Goal: Task Accomplishment & Management: Manage account settings

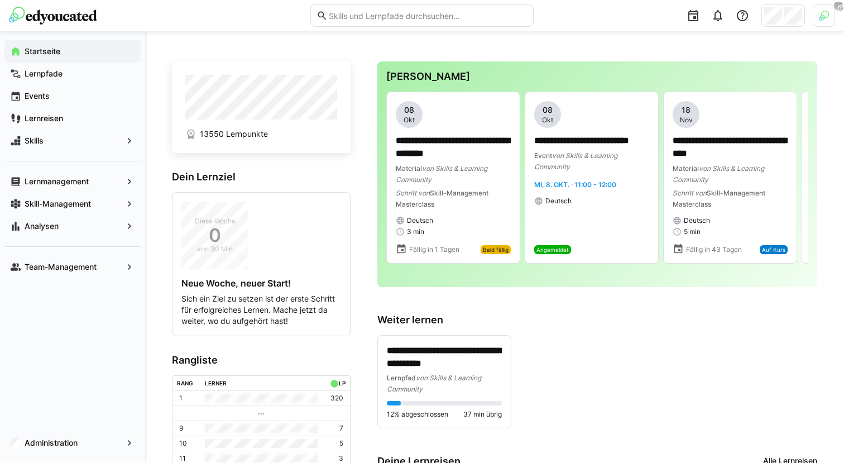
click at [817, 16] on div at bounding box center [824, 15] width 22 height 22
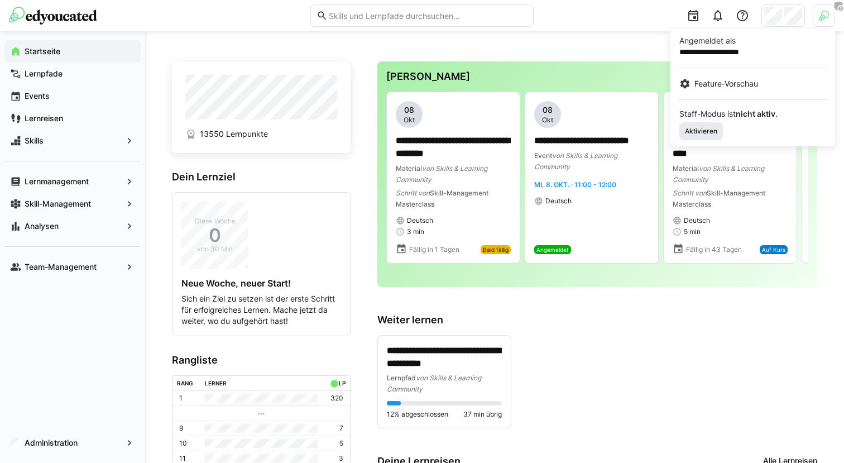
click at [718, 130] on span "Aktivieren" at bounding box center [701, 131] width 35 height 9
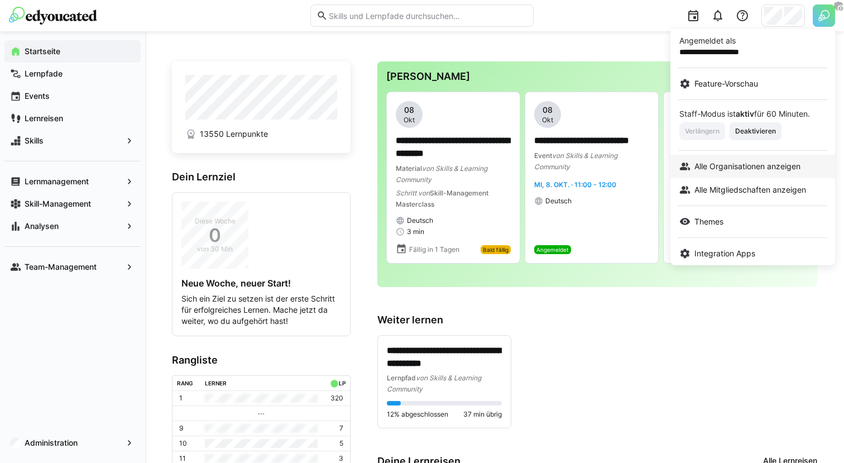
click at [762, 164] on span "Alle Organisationen anzeigen" at bounding box center [747, 166] width 106 height 11
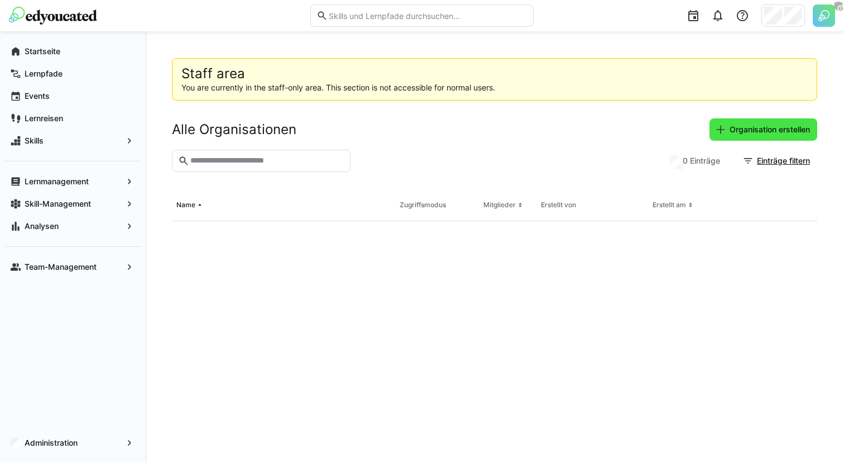
click at [752, 132] on span "Organisation erstellen" at bounding box center [770, 129] width 84 height 11
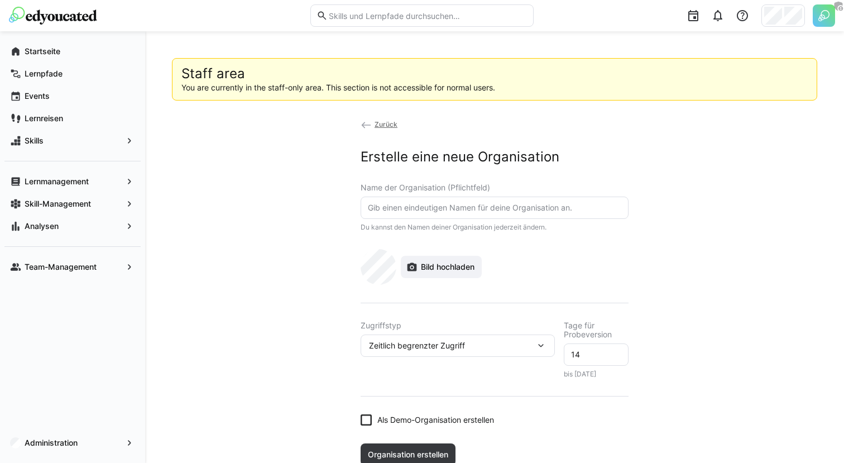
click at [487, 207] on input "text" at bounding box center [495, 208] width 256 height 10
type input "con terra"
click at [440, 272] on span "Bild hochladen" at bounding box center [441, 267] width 81 height 22
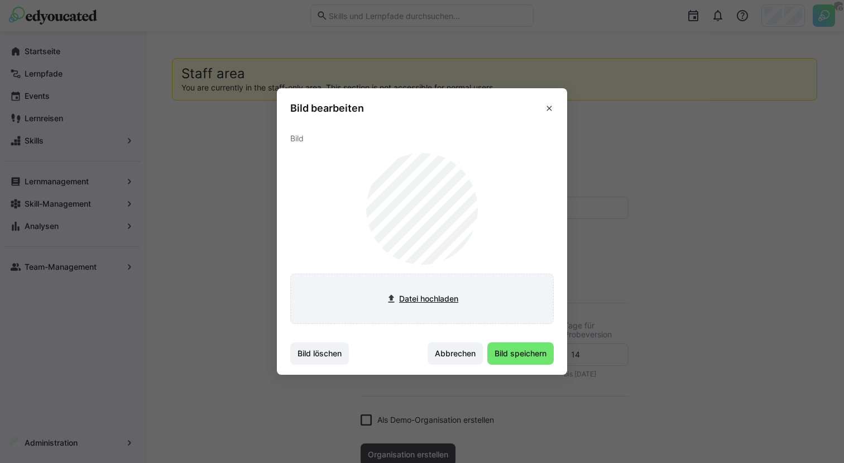
click at [445, 302] on input "file" at bounding box center [422, 298] width 262 height 49
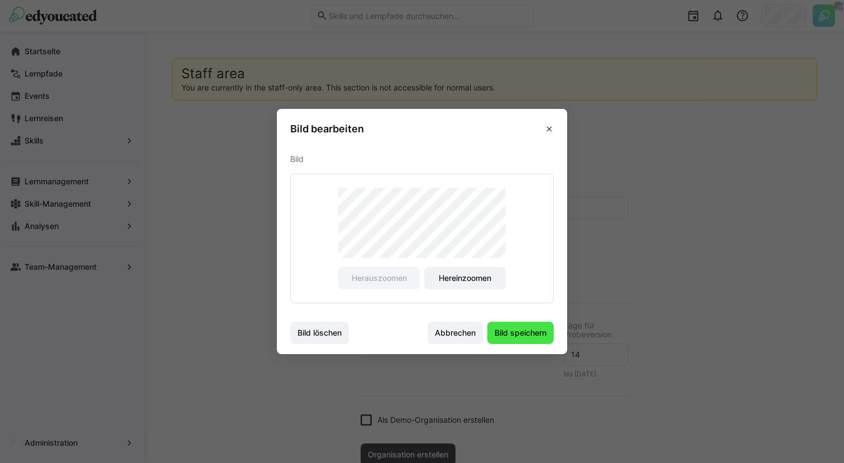
click at [510, 343] on span "Bild speichern" at bounding box center [520, 332] width 66 height 22
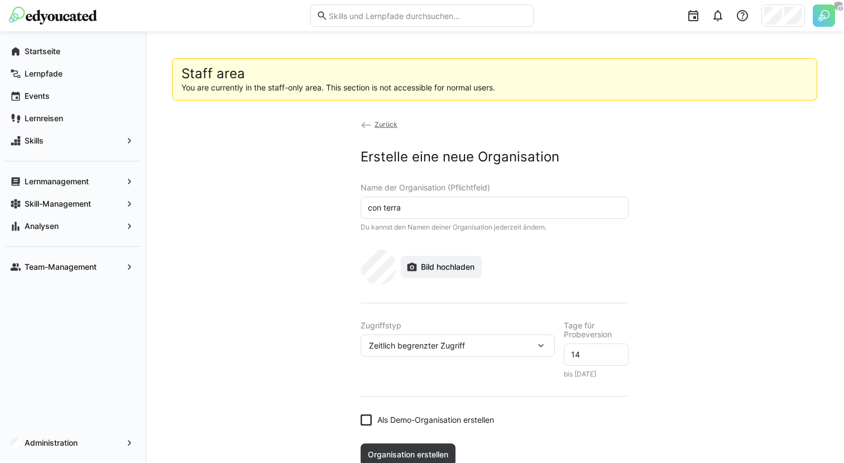
scroll to position [29, 0]
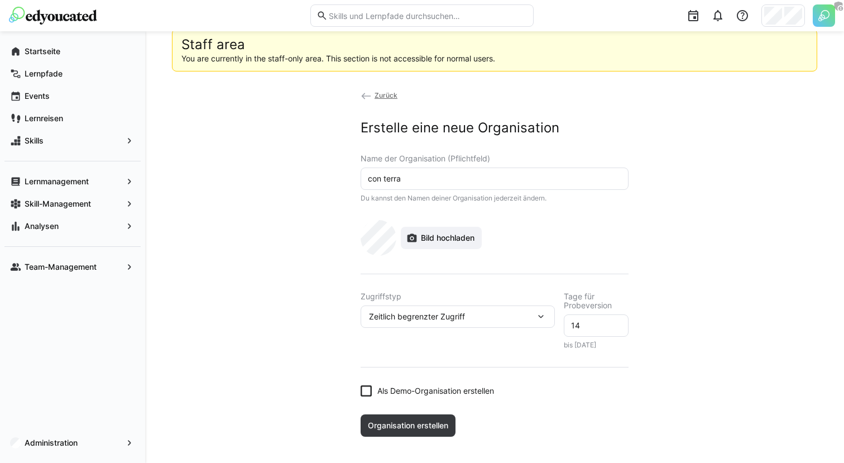
click at [522, 318] on div "Zeitlich begrenzter Zugriff" at bounding box center [452, 316] width 166 height 10
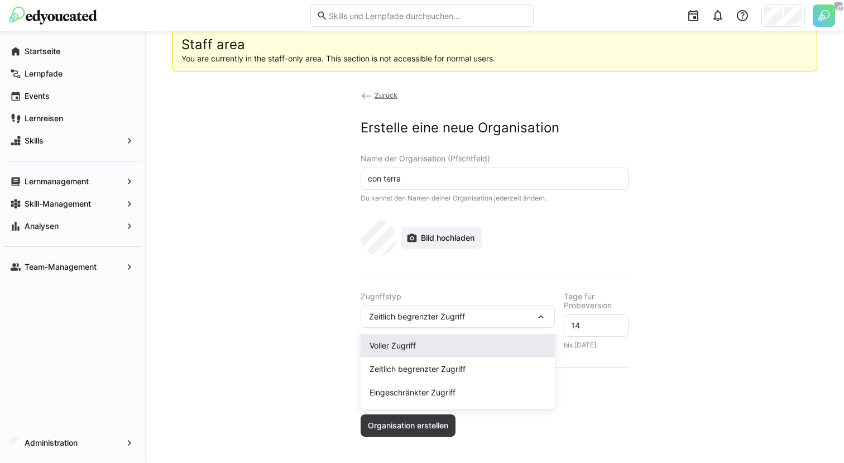
click at [455, 338] on span "Voller Zugriff" at bounding box center [458, 345] width 194 height 23
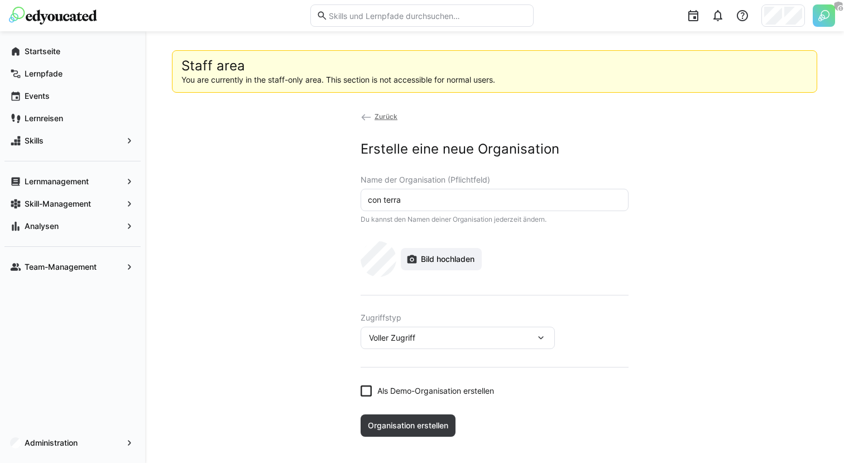
click at [403, 388] on span "Als Demo-Organisation erstellen" at bounding box center [435, 390] width 117 height 11
click at [404, 424] on span "Organisation erstellen" at bounding box center [408, 425] width 84 height 11
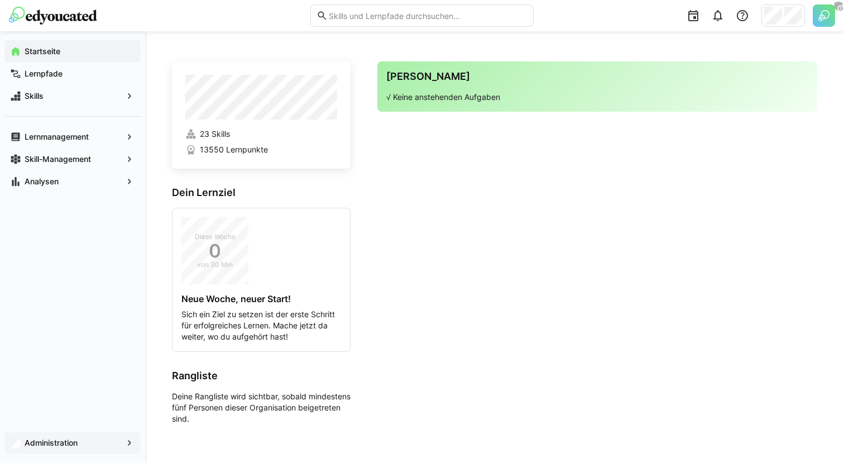
click at [0, 0] on app-navigation-label "Administration" at bounding box center [0, 0] width 0 height 0
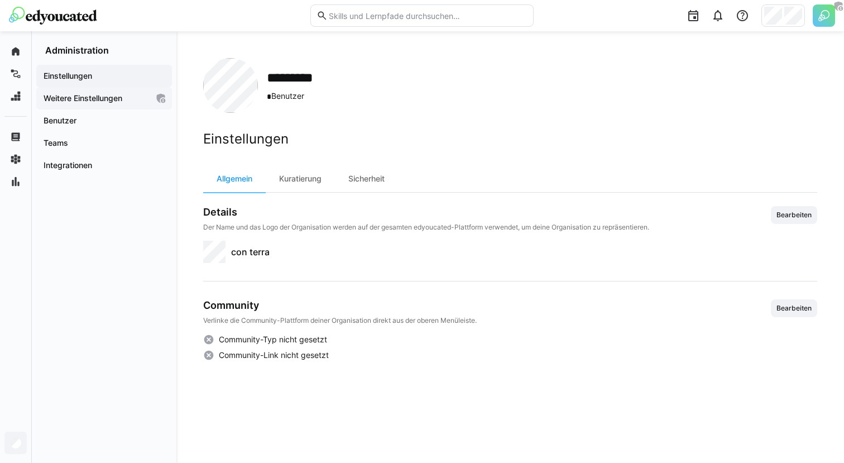
click at [0, 0] on app-navigation-label "Weitere Einstellungen" at bounding box center [0, 0] width 0 height 0
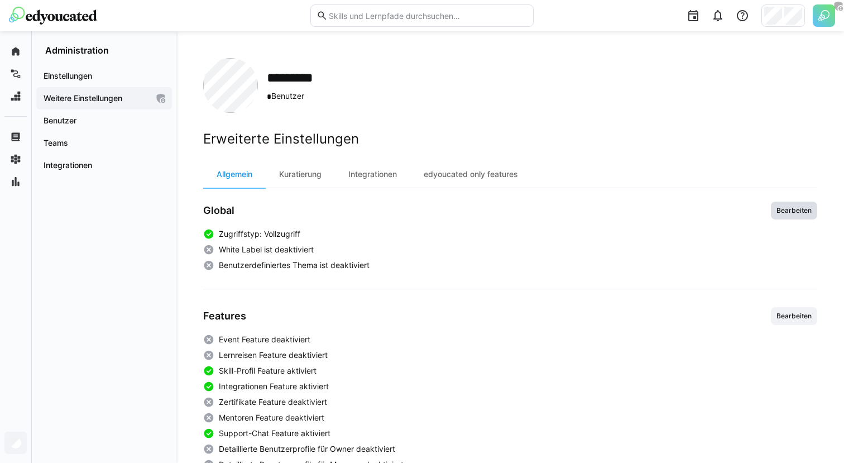
click at [777, 212] on span "Bearbeiten" at bounding box center [793, 210] width 37 height 9
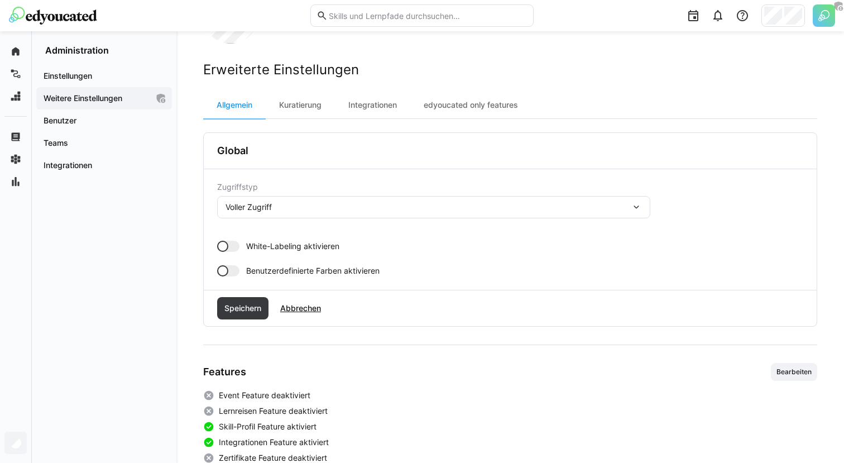
scroll to position [70, 0]
click at [227, 251] on div "Zugriffstyp Voller Zugriff White-Labeling aktivieren Benutzerdefinierte Farben …" at bounding box center [510, 228] width 586 height 94
click at [227, 249] on div at bounding box center [228, 244] width 22 height 11
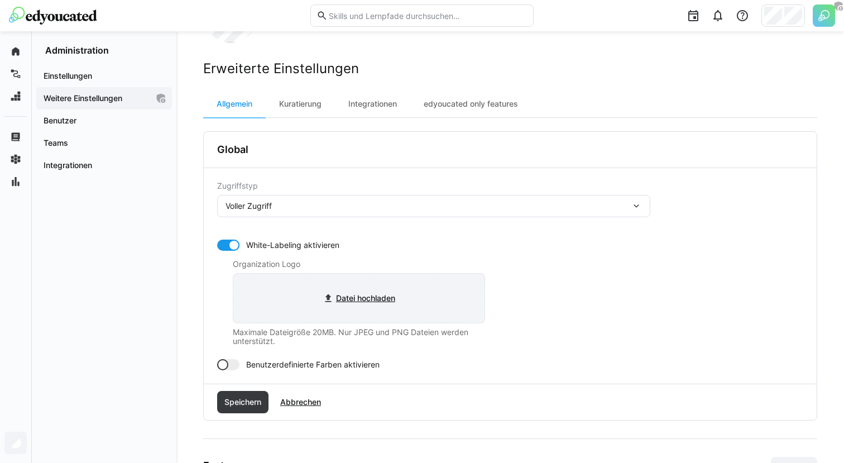
click at [363, 290] on input "file" at bounding box center [358, 297] width 251 height 49
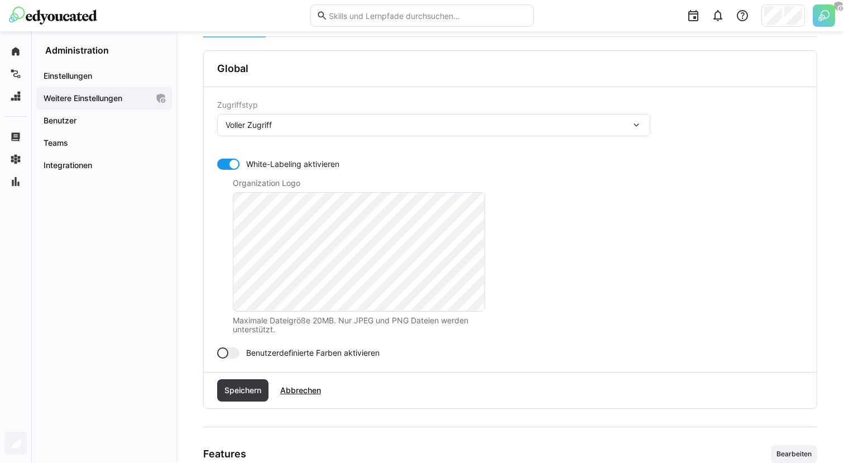
scroll to position [181, 0]
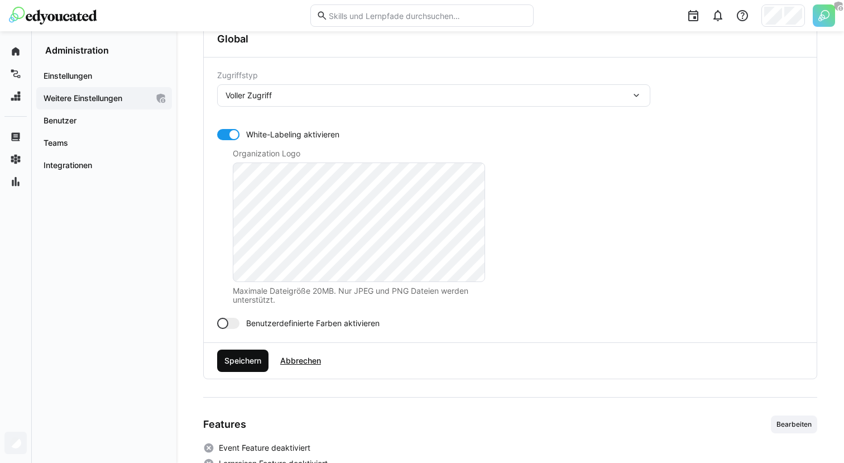
click at [241, 362] on span "Speichern" at bounding box center [243, 360] width 40 height 11
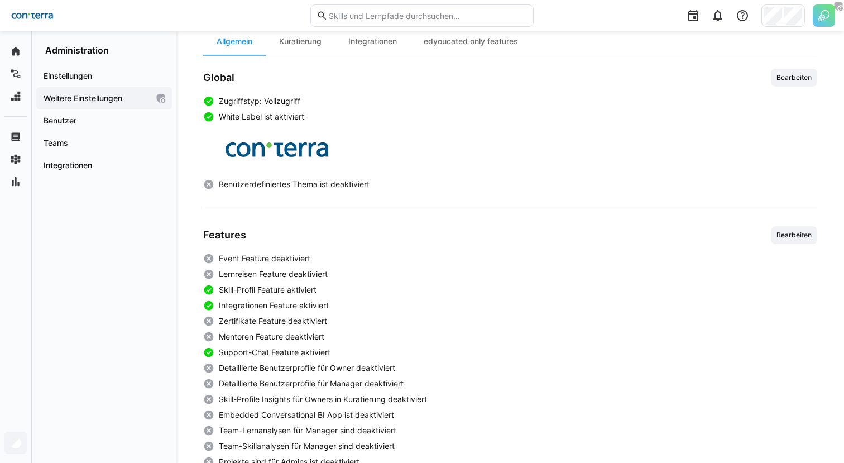
scroll to position [128, 0]
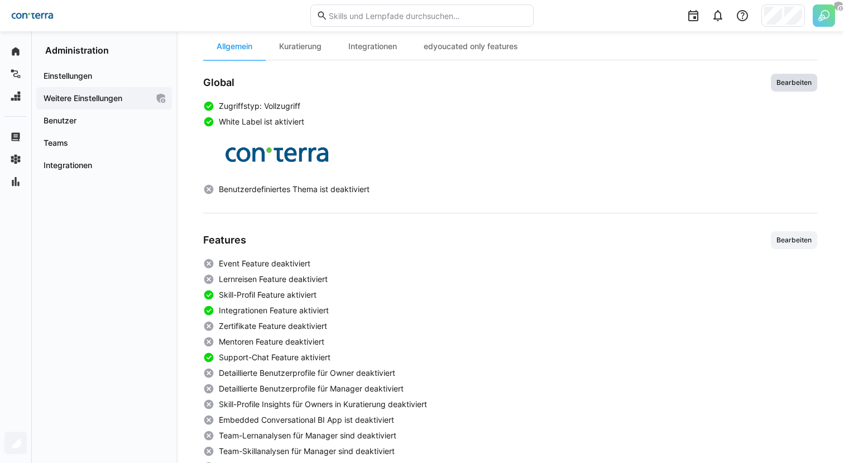
click at [797, 80] on span "Bearbeiten" at bounding box center [793, 82] width 37 height 9
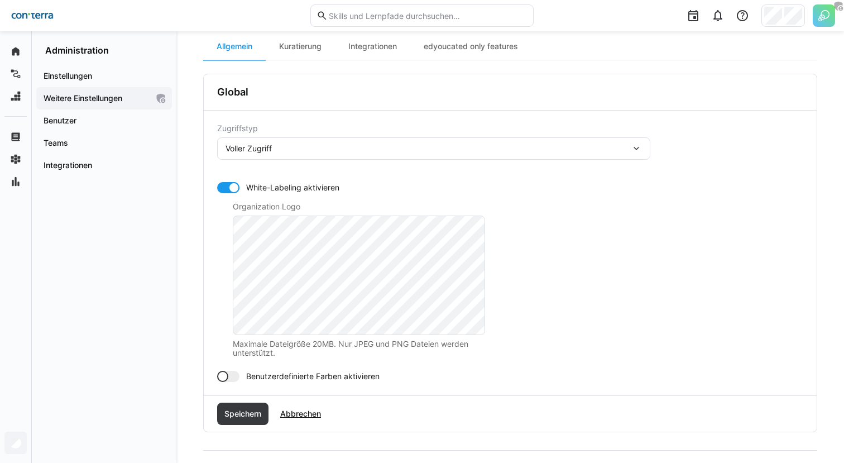
click at [309, 418] on span "Abbrechen" at bounding box center [300, 413] width 44 height 11
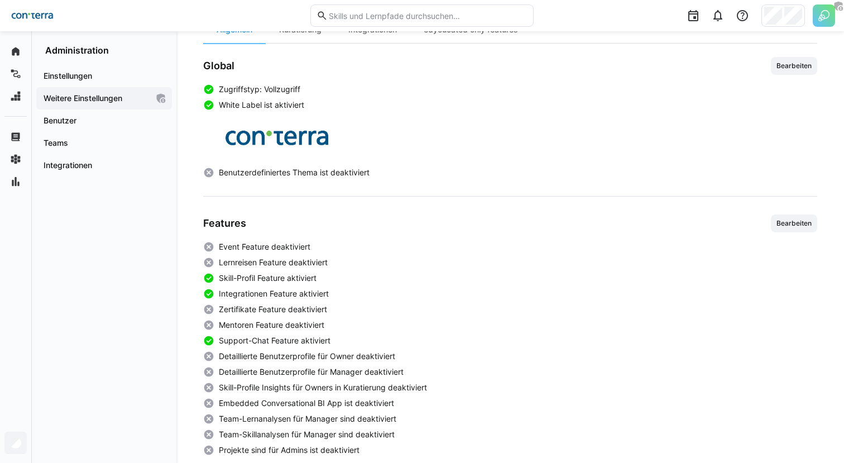
scroll to position [150, 0]
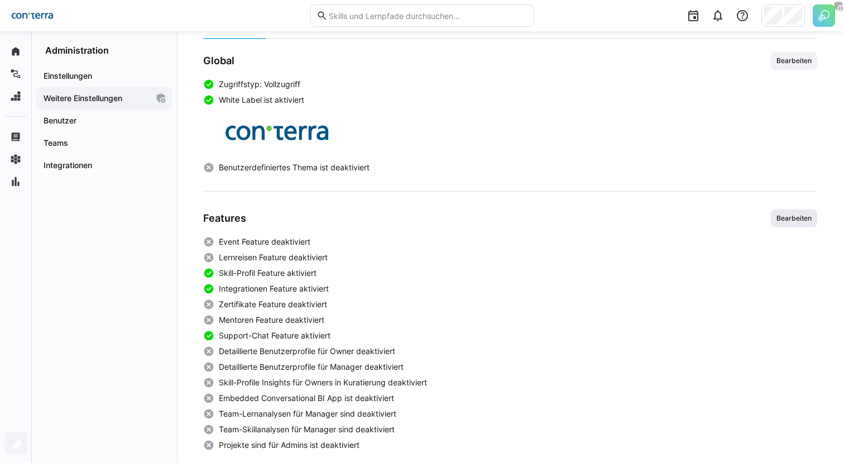
click at [779, 217] on span "Bearbeiten" at bounding box center [793, 218] width 37 height 9
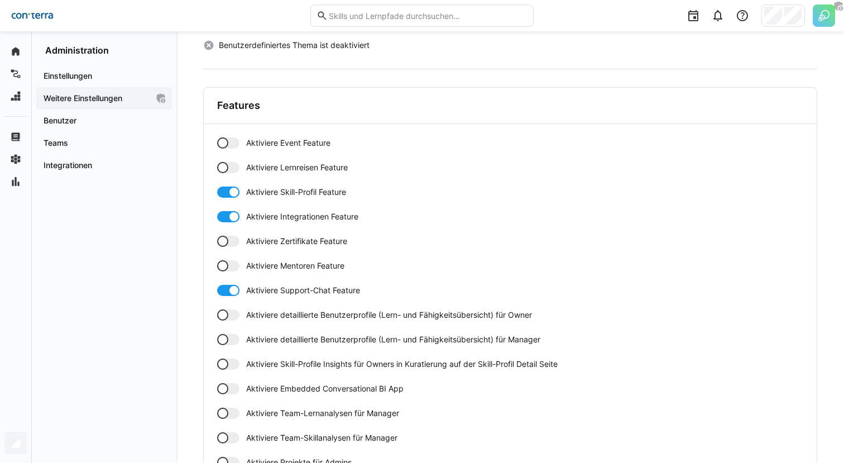
scroll to position [306, 0]
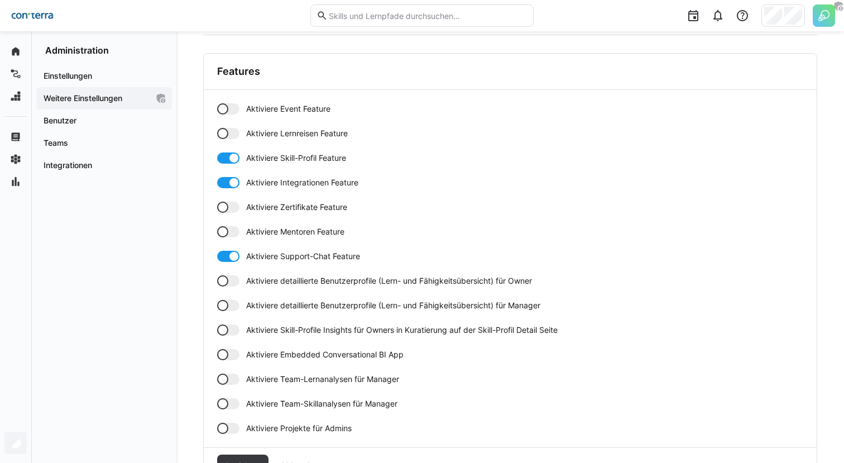
click at [236, 133] on div at bounding box center [228, 133] width 22 height 11
click at [227, 106] on div at bounding box center [222, 108] width 11 height 11
click at [231, 199] on div "Aktiviere Event Feature Aktiviere Lernreisen Feature Aktiviere Skill-Profil Fea…" at bounding box center [510, 268] width 586 height 330
click at [231, 205] on div at bounding box center [228, 206] width 22 height 11
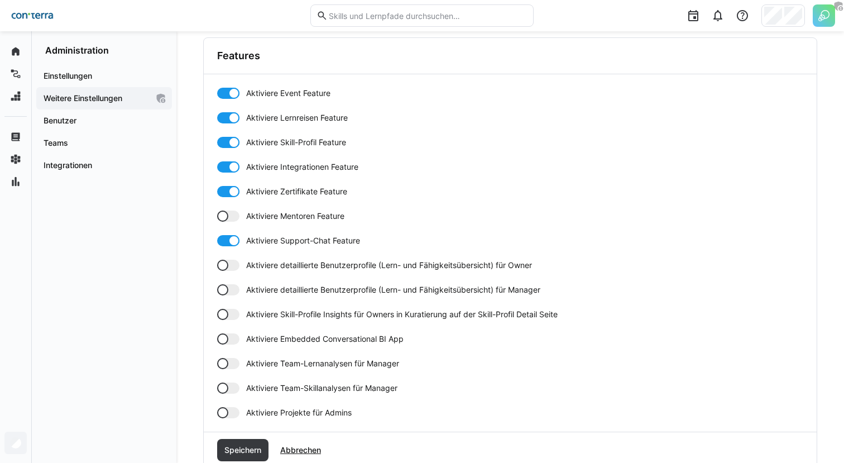
scroll to position [331, 0]
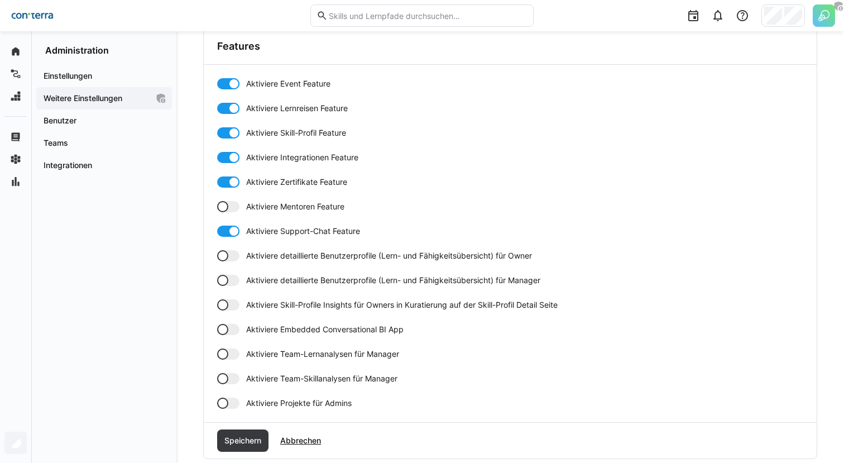
click at [225, 256] on div at bounding box center [222, 255] width 11 height 11
click at [225, 271] on div "Aktiviere Event Feature Aktiviere Lernreisen Feature Aktiviere Skill-Profil Fea…" at bounding box center [510, 243] width 586 height 330
click at [225, 276] on div at bounding box center [222, 280] width 11 height 11
click at [229, 305] on div at bounding box center [228, 304] width 22 height 11
click at [230, 326] on div at bounding box center [228, 329] width 22 height 11
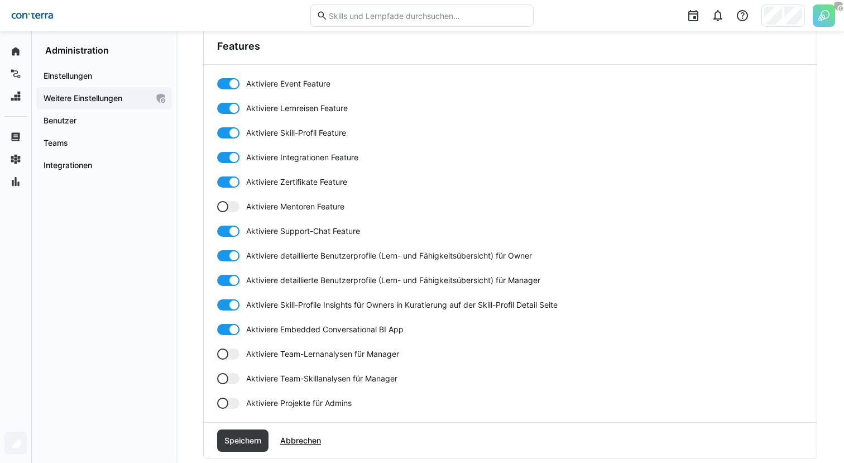
click at [230, 328] on div at bounding box center [233, 329] width 11 height 11
click at [230, 356] on div at bounding box center [228, 353] width 22 height 11
click at [230, 386] on div "Aktiviere Event Feature Aktiviere Lernreisen Feature Aktiviere Skill-Profil Fea…" at bounding box center [510, 243] width 586 height 330
click at [228, 382] on div at bounding box center [228, 378] width 22 height 11
click at [228, 416] on div "Aktiviere Event Feature Aktiviere Lernreisen Feature Aktiviere Skill-Profil Fea…" at bounding box center [510, 243] width 613 height 357
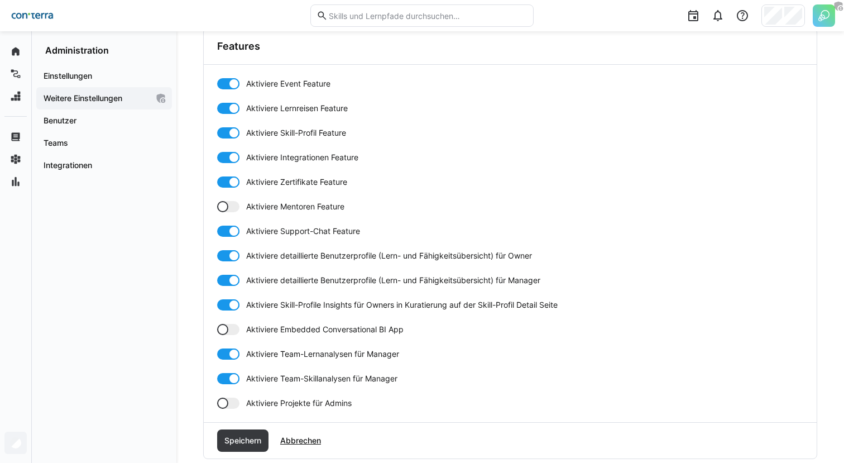
click at [228, 401] on div at bounding box center [228, 402] width 22 height 11
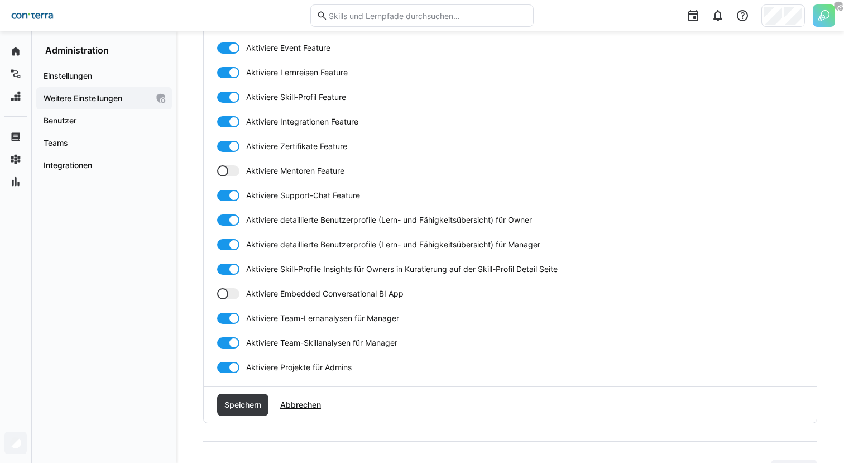
scroll to position [367, 0]
click at [258, 405] on span "Speichern" at bounding box center [243, 403] width 40 height 11
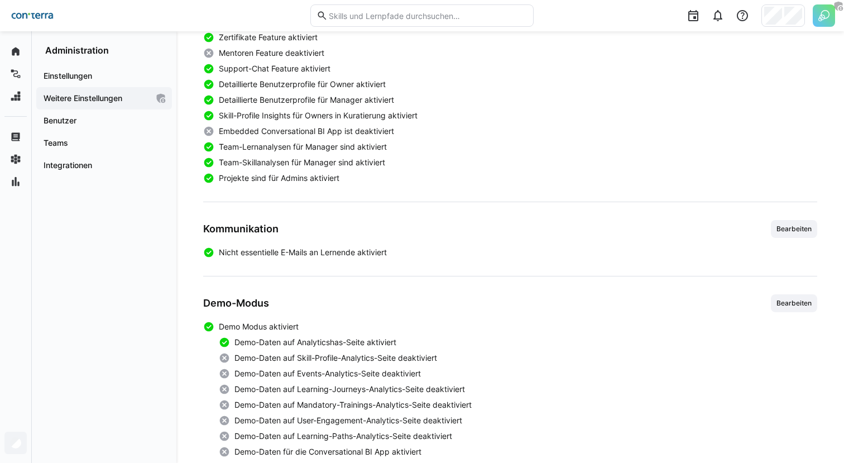
scroll to position [438, 0]
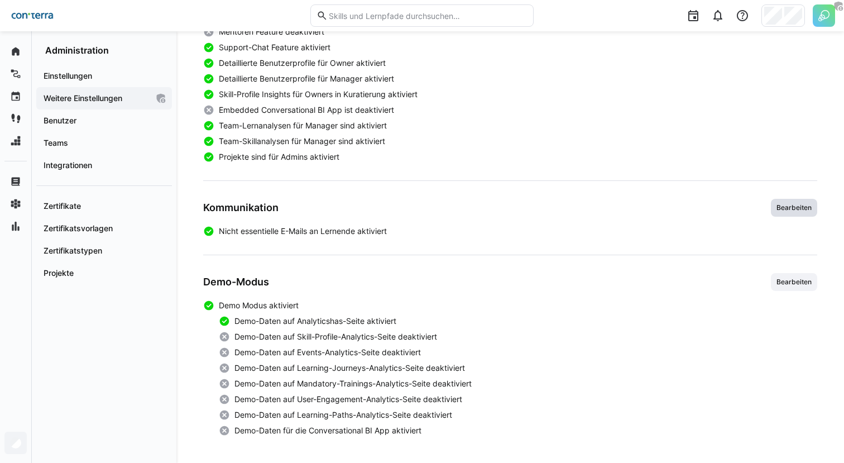
click at [794, 207] on span "Bearbeiten" at bounding box center [793, 207] width 37 height 9
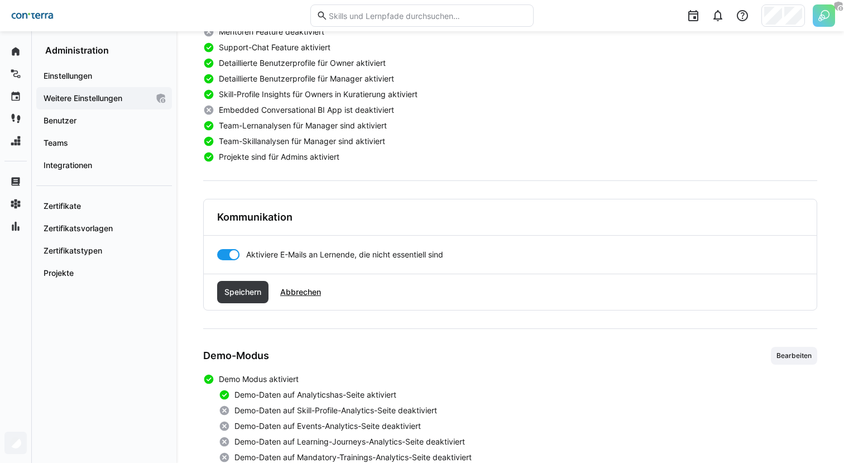
click at [234, 248] on div "Aktiviere E-Mails an Lernende, die nicht essentiell sind" at bounding box center [510, 255] width 613 height 38
click at [235, 253] on div at bounding box center [233, 254] width 11 height 11
click at [248, 291] on span "Speichern" at bounding box center [243, 291] width 40 height 11
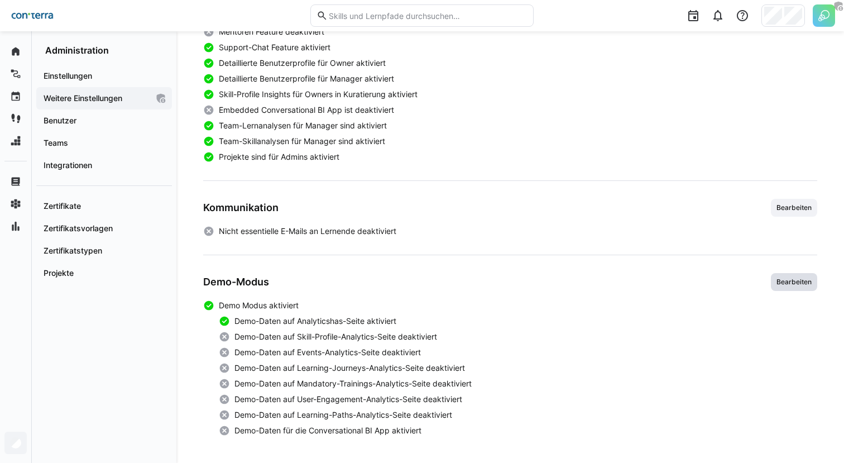
click at [785, 290] on span "Bearbeiten" at bounding box center [794, 282] width 46 height 18
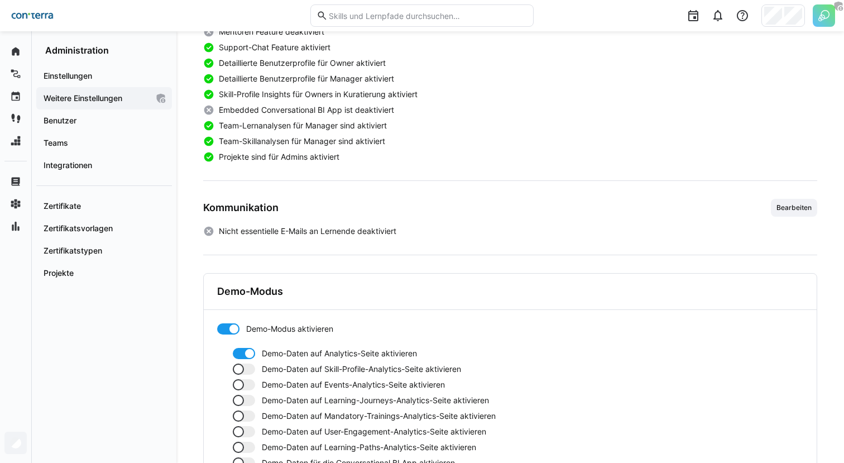
scroll to position [520, 0]
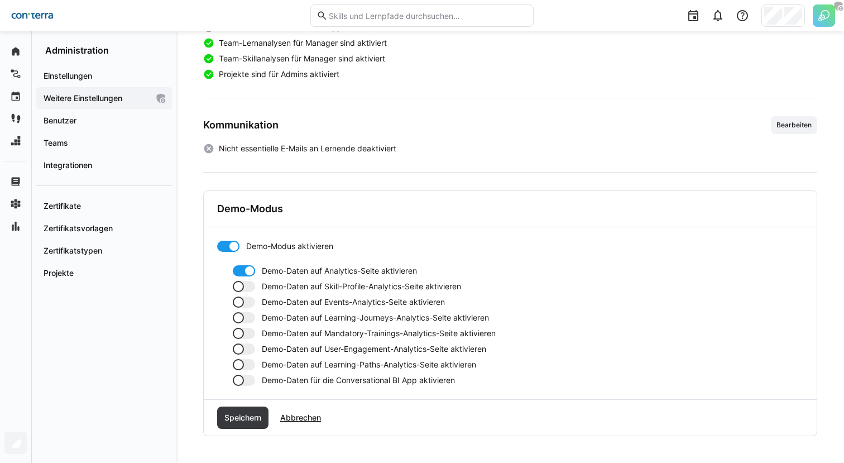
click at [240, 359] on div at bounding box center [238, 364] width 11 height 11
click at [240, 350] on div at bounding box center [238, 348] width 11 height 11
click at [239, 333] on div at bounding box center [238, 333] width 11 height 11
click at [243, 315] on div at bounding box center [238, 317] width 11 height 11
click at [243, 299] on div at bounding box center [238, 301] width 11 height 11
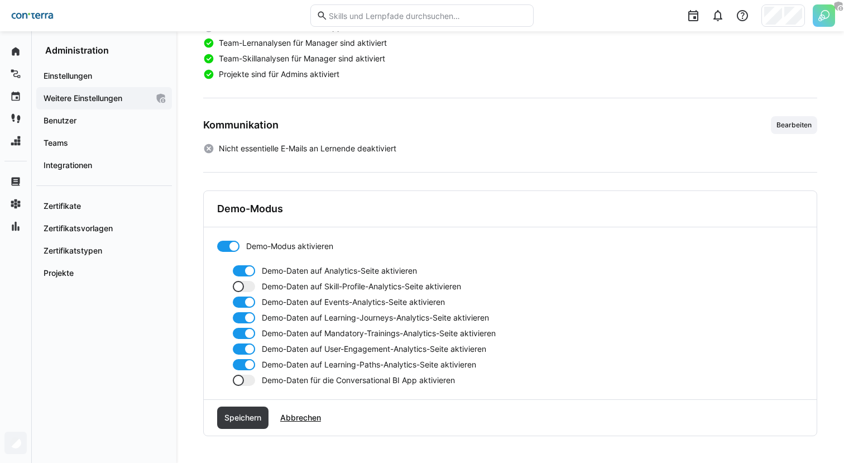
click at [243, 289] on div at bounding box center [244, 286] width 22 height 11
click at [242, 417] on span "Speichern" at bounding box center [243, 417] width 40 height 11
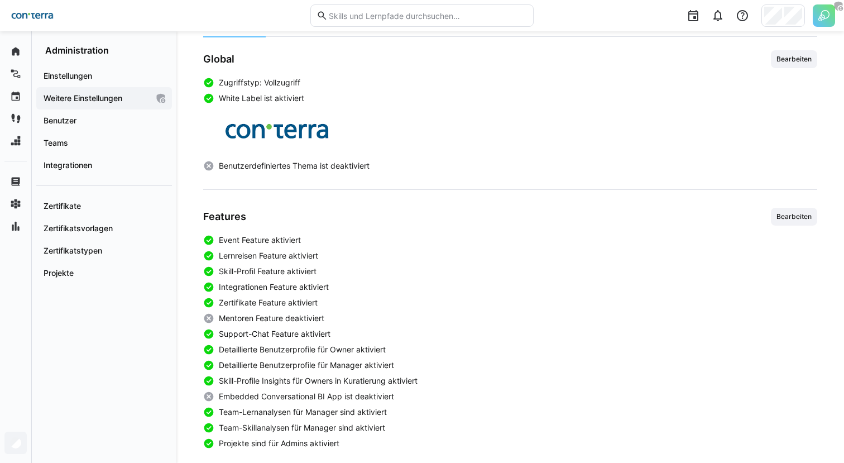
scroll to position [0, 0]
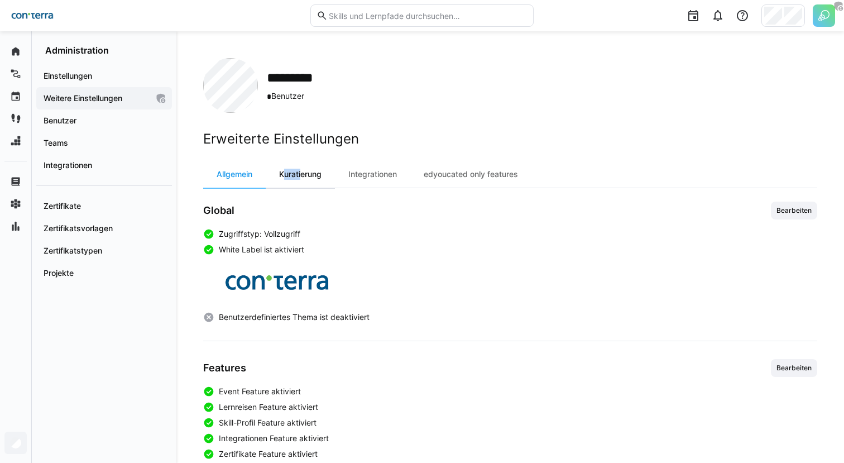
click at [300, 169] on div "Kuratierung" at bounding box center [300, 174] width 69 height 27
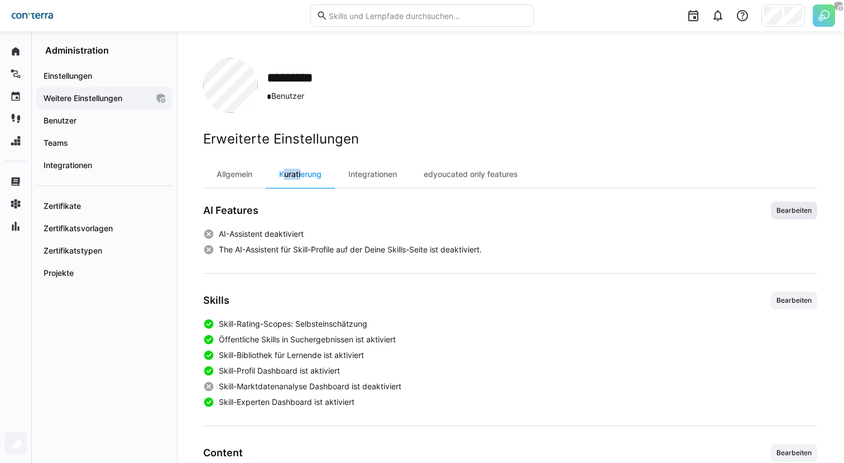
click at [774, 215] on span "Bearbeiten" at bounding box center [794, 210] width 46 height 18
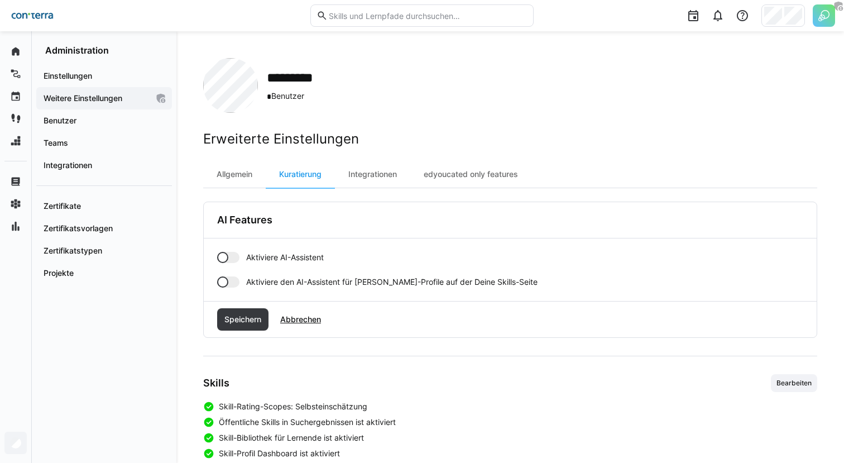
click at [217, 281] on div at bounding box center [222, 281] width 11 height 11
click at [228, 252] on div at bounding box center [228, 257] width 22 height 11
drag, startPoint x: 238, startPoint y: 327, endPoint x: 229, endPoint y: 287, distance: 40.5
click at [229, 287] on div "AI Features Aktiviere AI-Assistent Aktiviere den AI-Assistent für [PERSON_NAME]…" at bounding box center [510, 269] width 614 height 136
click at [229, 282] on div at bounding box center [233, 281] width 11 height 11
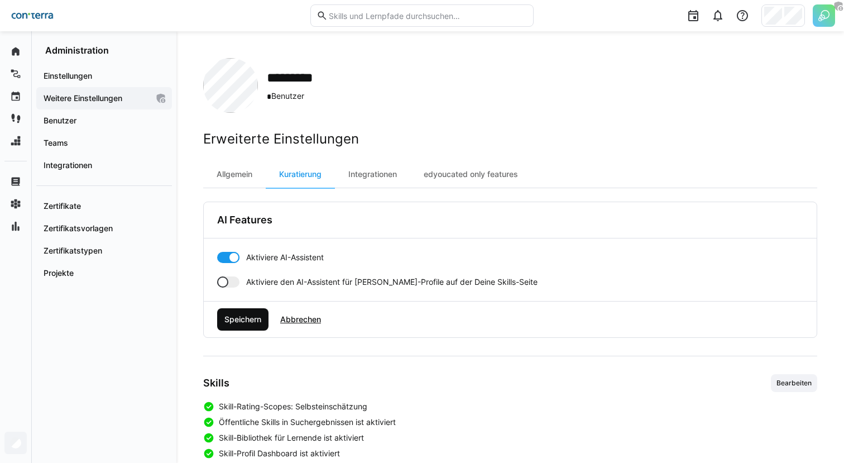
click at [243, 329] on span "Speichern" at bounding box center [242, 319] width 51 height 22
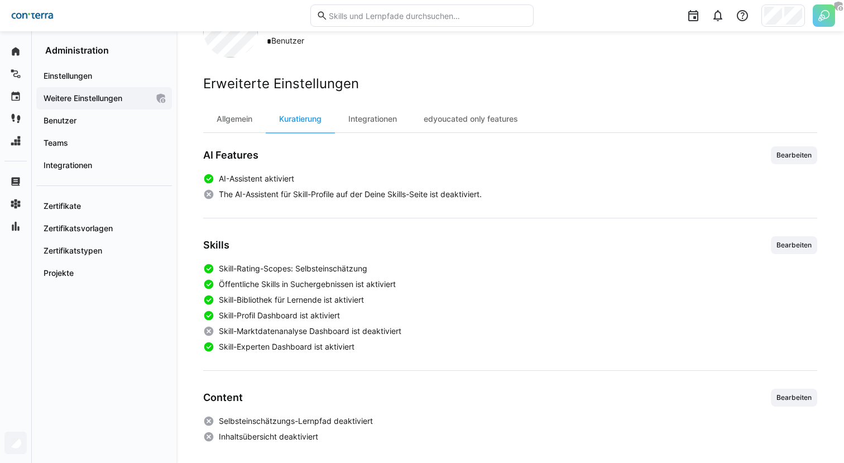
scroll to position [61, 0]
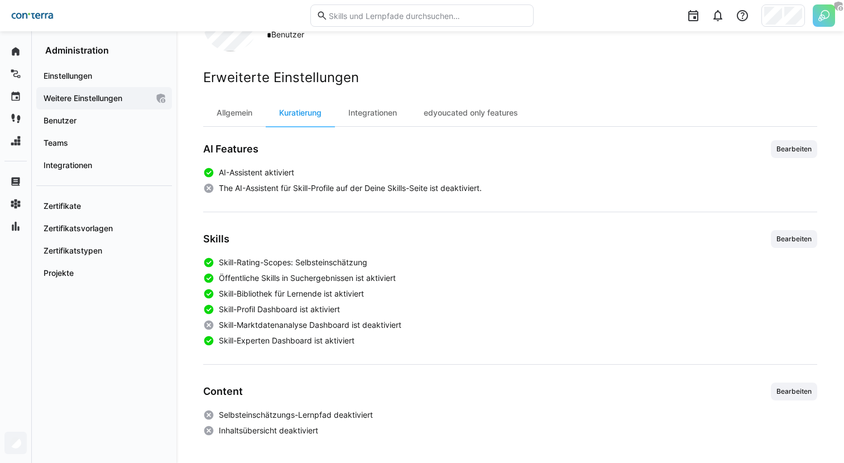
click at [786, 227] on div "AI Features Bearbeiten AI-Assistent aktiviert The AI-Assistent für [PERSON_NAME…" at bounding box center [510, 288] width 614 height 296
click at [788, 247] on span "Bearbeiten" at bounding box center [794, 239] width 46 height 18
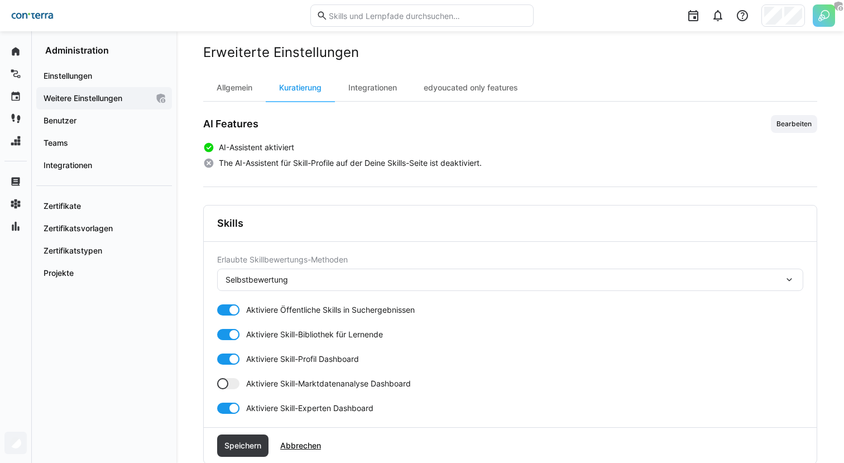
scroll to position [114, 0]
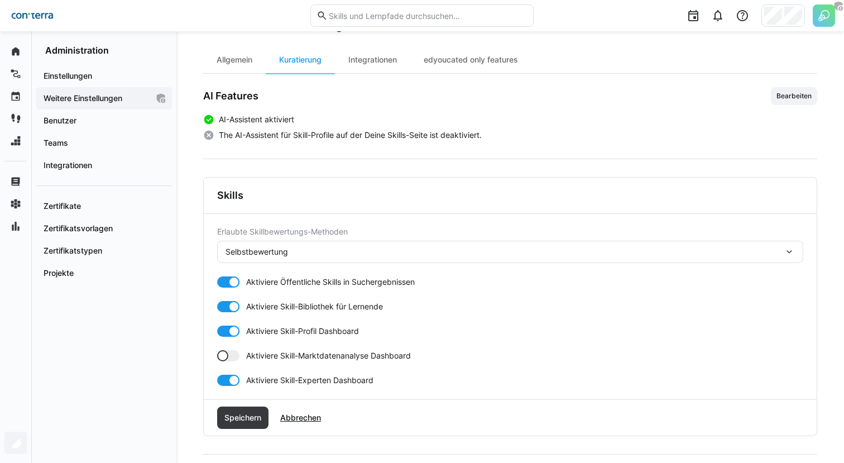
click at [291, 252] on div "Selbstbewertung" at bounding box center [504, 252] width 558 height 10
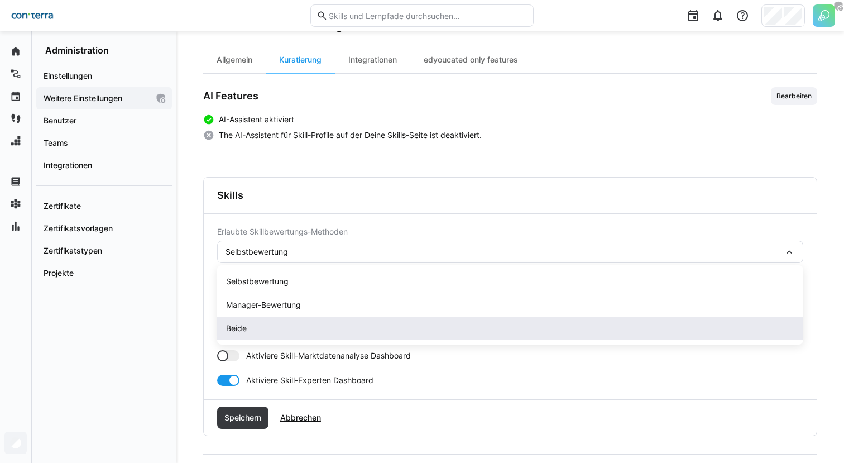
click at [278, 321] on span "Beide" at bounding box center [510, 327] width 586 height 23
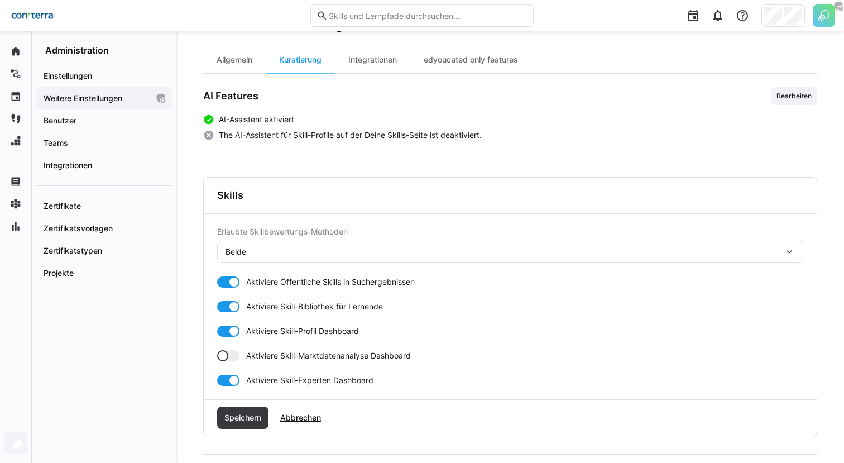
click at [227, 352] on div at bounding box center [222, 355] width 11 height 11
click at [227, 352] on div at bounding box center [228, 355] width 22 height 11
click at [243, 411] on span "Speichern" at bounding box center [242, 417] width 51 height 22
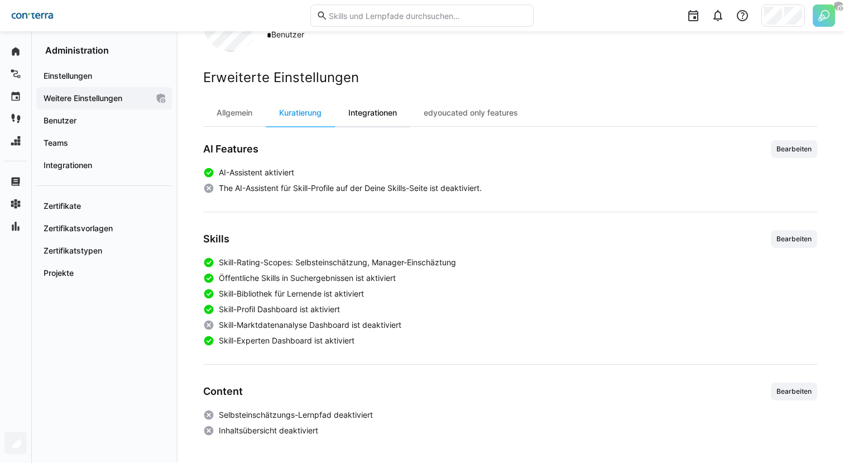
click at [375, 114] on div "Integrationen" at bounding box center [372, 112] width 75 height 27
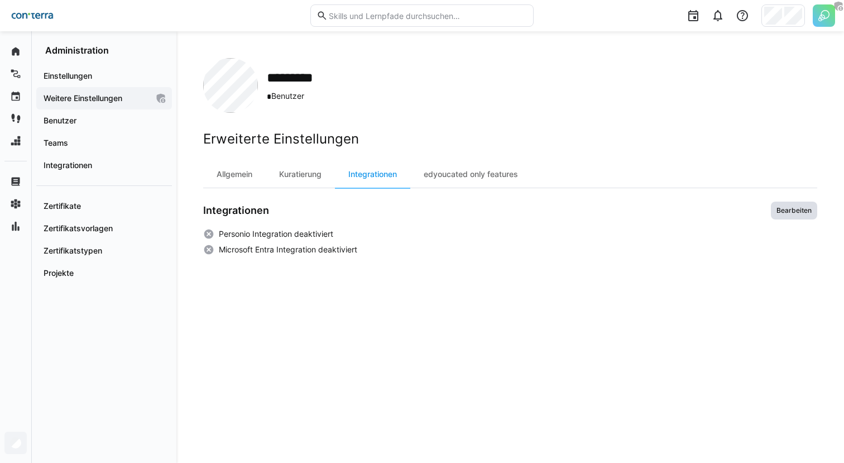
click at [782, 219] on span "Bearbeiten" at bounding box center [794, 210] width 46 height 18
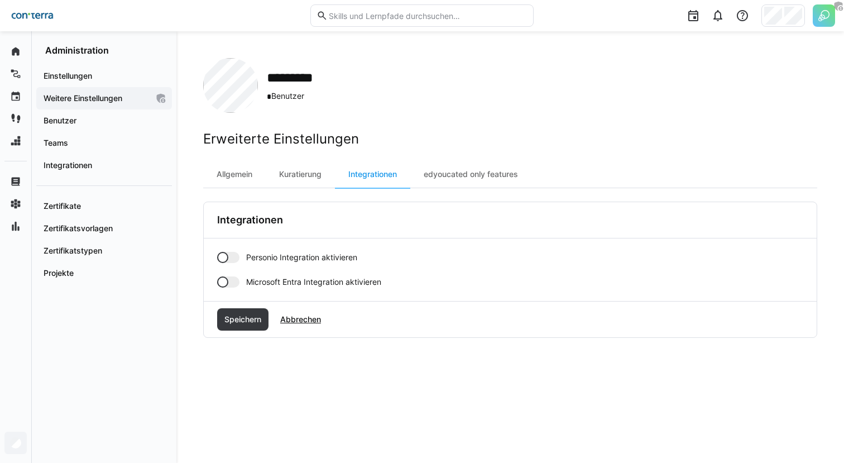
click at [223, 257] on div at bounding box center [222, 257] width 11 height 11
click at [224, 285] on div at bounding box center [222, 281] width 11 height 11
click at [246, 327] on span "Speichern" at bounding box center [242, 319] width 51 height 22
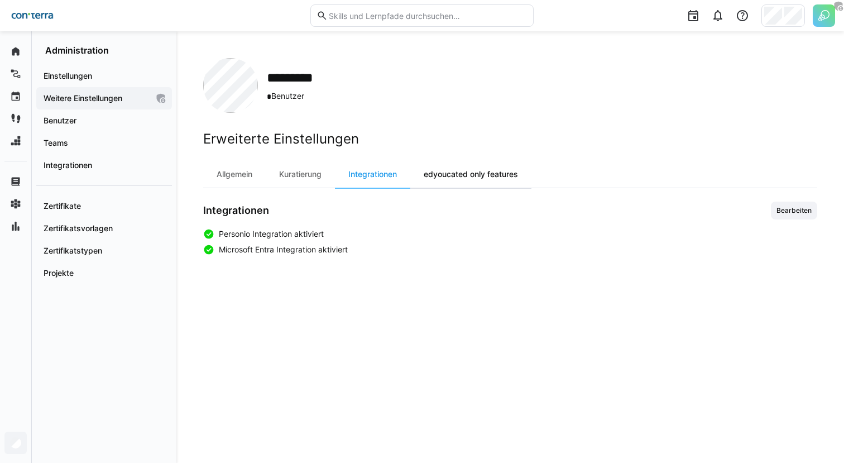
click at [486, 175] on div "edyoucated only features" at bounding box center [470, 174] width 121 height 27
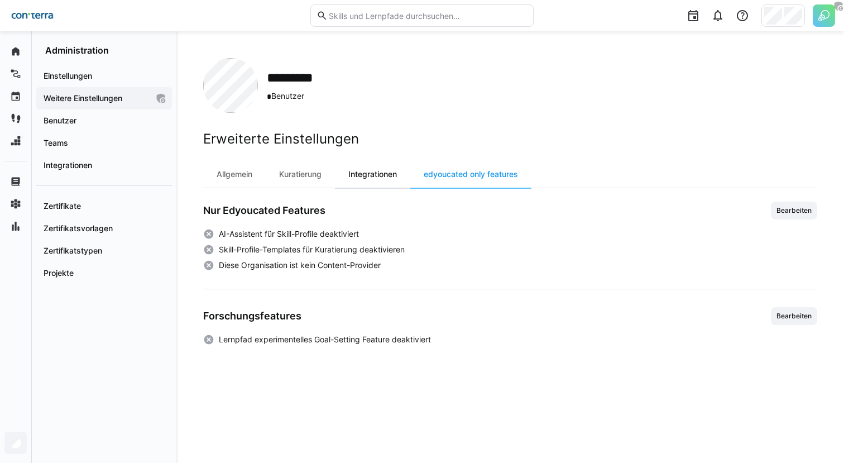
click at [380, 185] on div "Integrationen" at bounding box center [372, 174] width 75 height 27
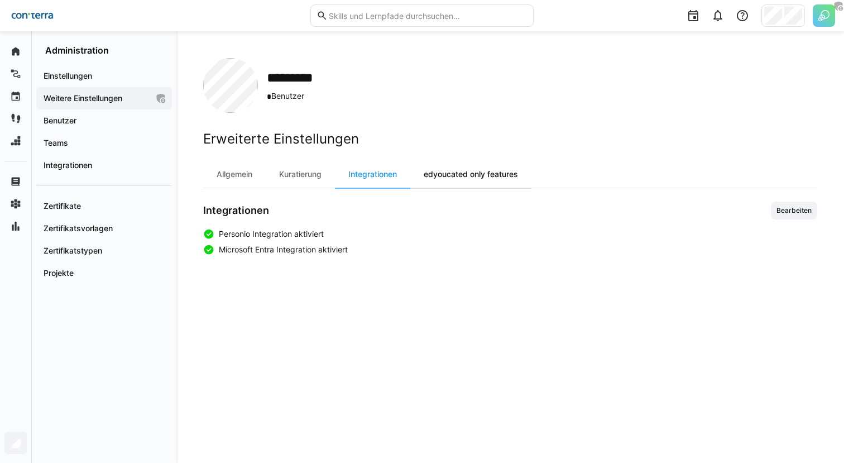
click at [433, 179] on div "edyoucated only features" at bounding box center [470, 174] width 121 height 27
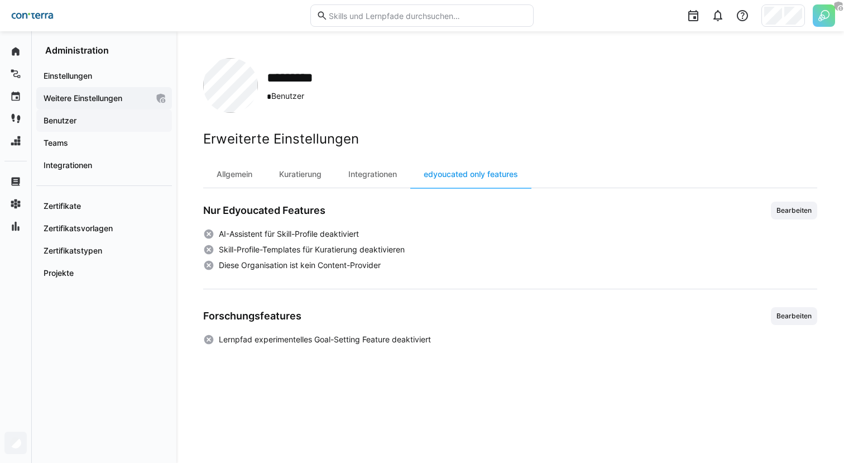
click at [0, 0] on app-navigation-label "Benutzer" at bounding box center [0, 0] width 0 height 0
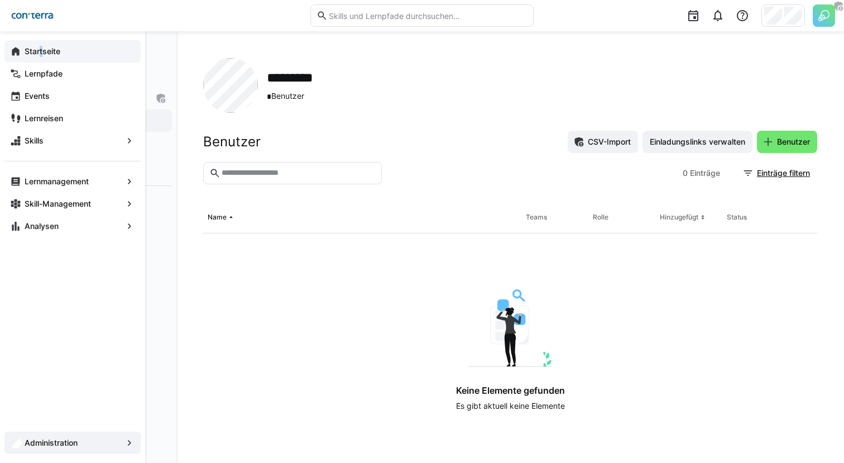
click at [0, 0] on app-navigation-label "Startseite" at bounding box center [0, 0] width 0 height 0
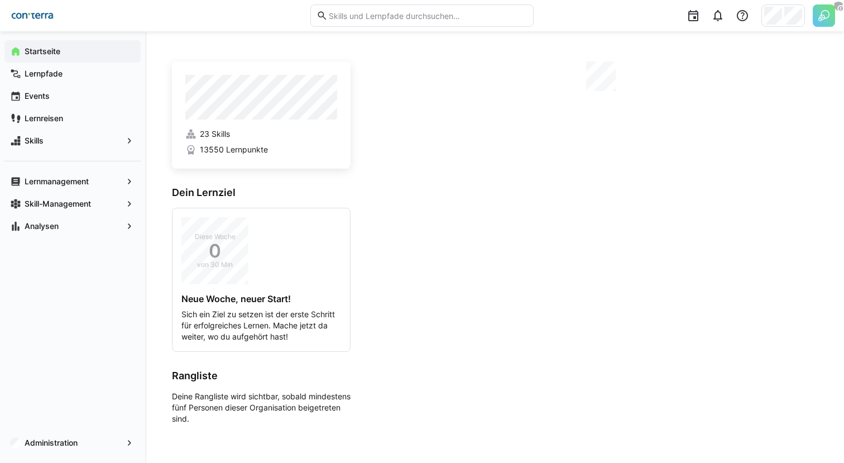
click at [820, 17] on img at bounding box center [824, 15] width 22 height 22
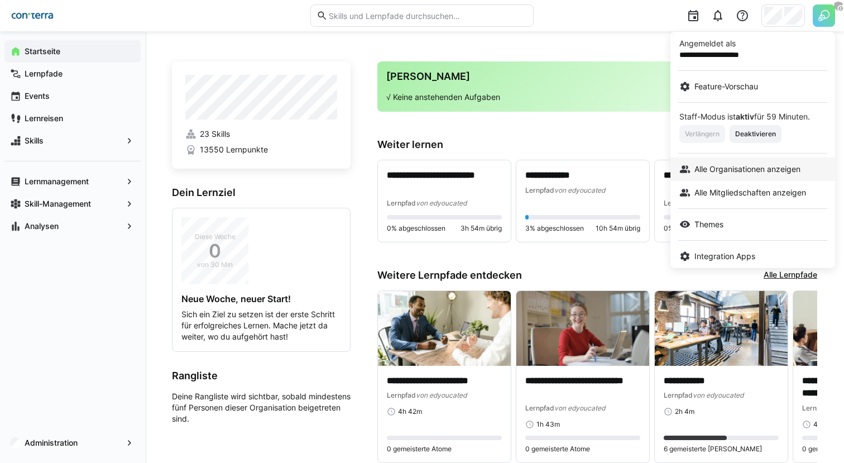
click at [723, 170] on span "Alle Organisationen anzeigen" at bounding box center [747, 169] width 106 height 11
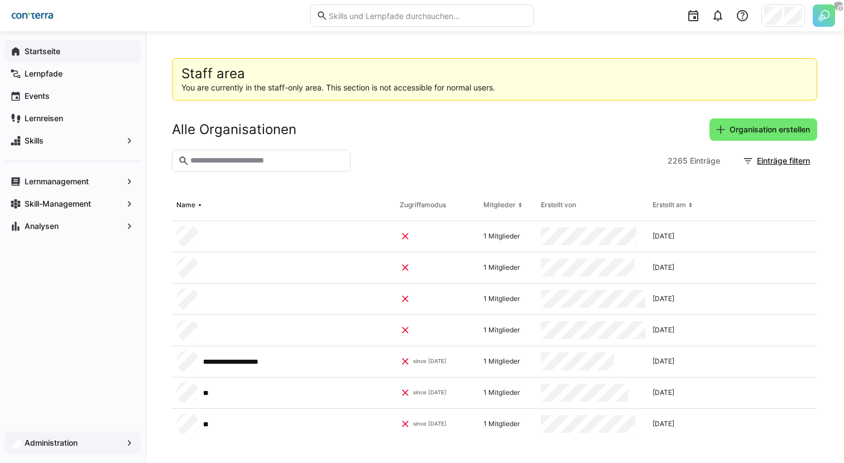
click at [0, 0] on app-navigation-label "Administration" at bounding box center [0, 0] width 0 height 0
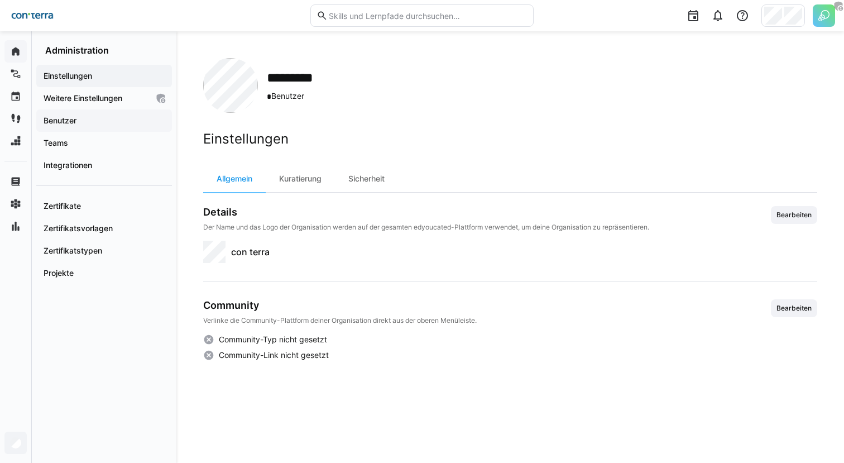
click at [117, 126] on span "Benutzer" at bounding box center [104, 120] width 124 height 11
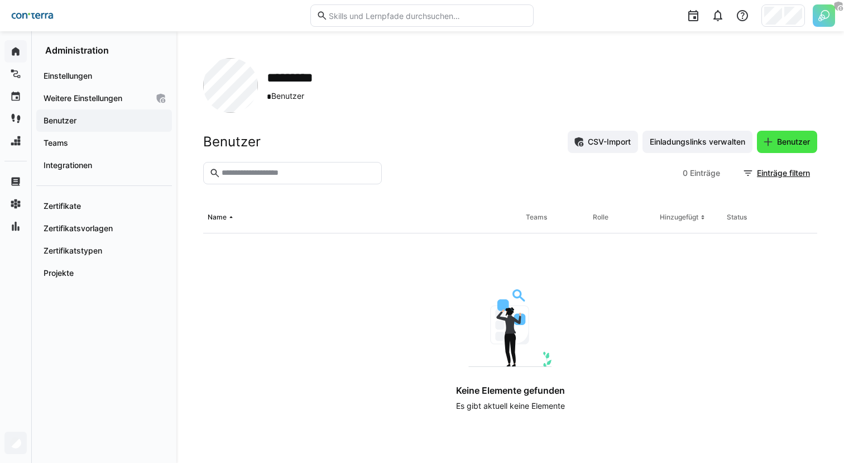
click at [775, 150] on span "Benutzer" at bounding box center [787, 142] width 60 height 22
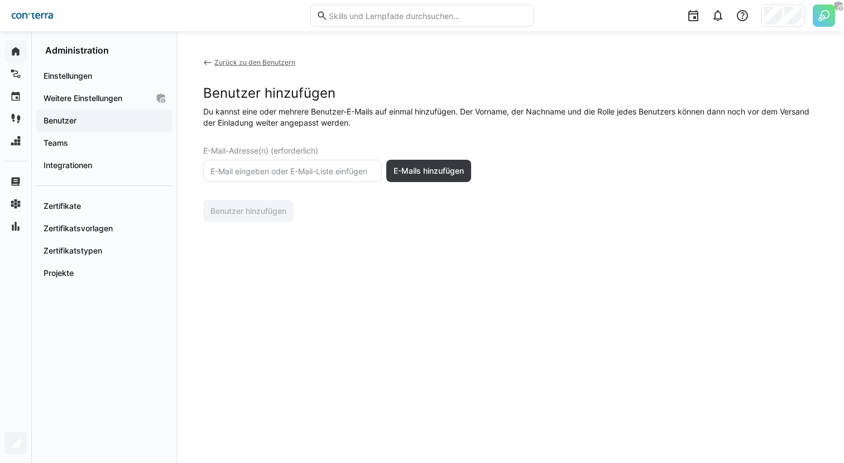
click at [331, 168] on input "text" at bounding box center [292, 171] width 166 height 10
paste input "[EMAIL_ADDRESS][DOMAIN_NAME]"
type input "[EMAIL_ADDRESS][DOMAIN_NAME]"
click at [440, 169] on span "E-Mails hinzufügen" at bounding box center [429, 170] width 74 height 11
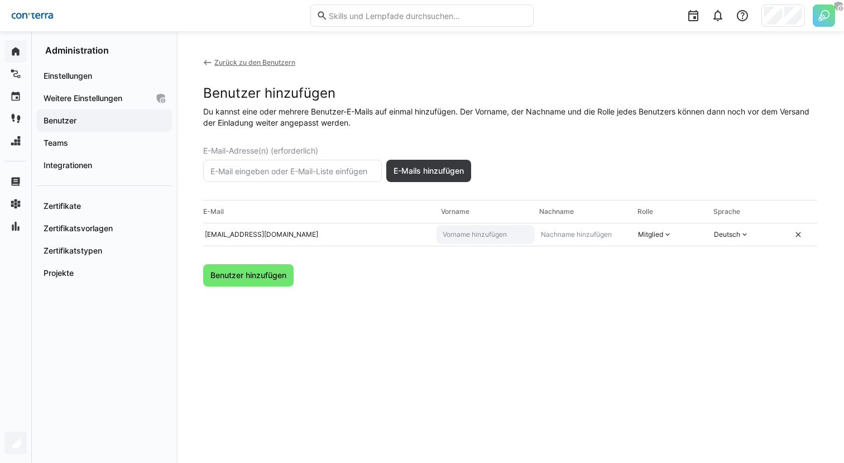
click at [475, 241] on eds-input at bounding box center [485, 234] width 98 height 19
type input "Beate"
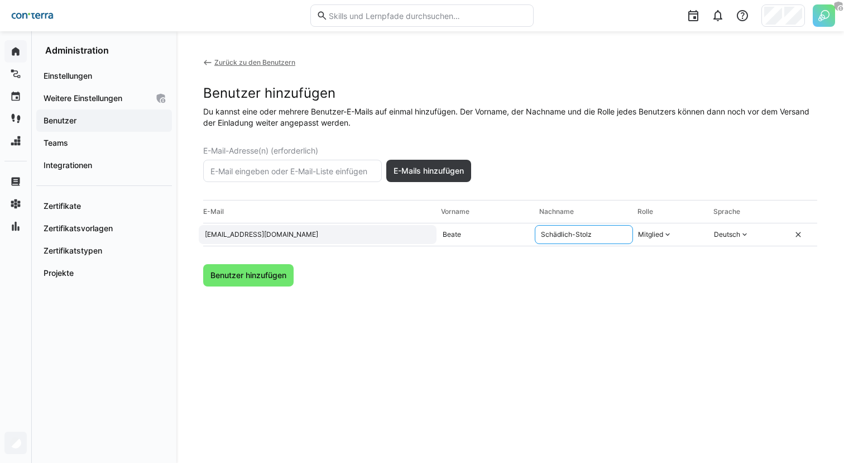
type input "Schädlich-Stolz"
click at [665, 235] on eds-icon at bounding box center [667, 234] width 9 height 9
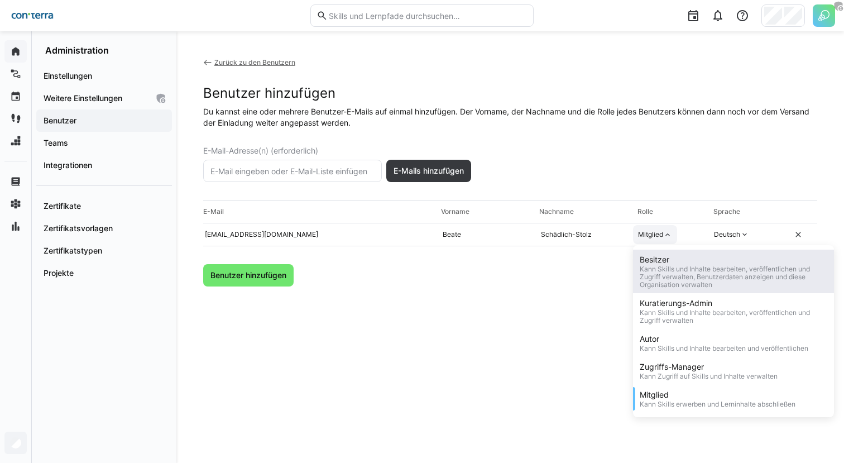
click at [659, 273] on div "Kann Skills und Inhalte bearbeiten, veröffentlichen und Zugriff verwalten, Benu…" at bounding box center [734, 276] width 188 height 23
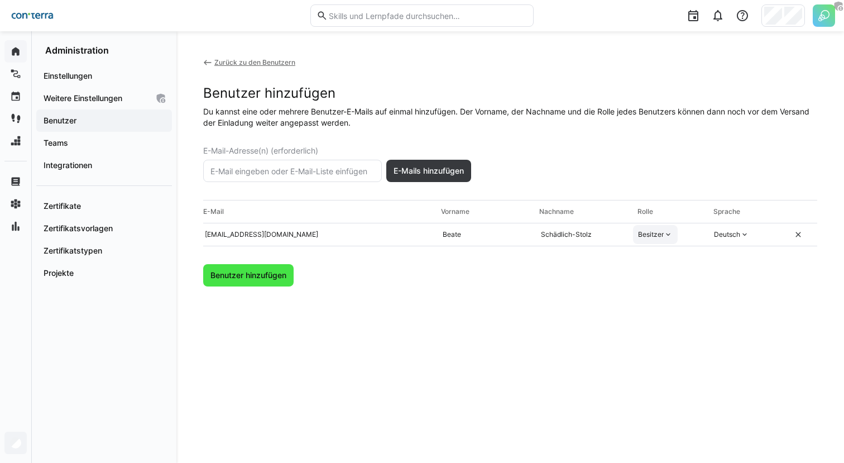
click at [285, 276] on span "Benutzer hinzufügen" at bounding box center [248, 275] width 79 height 11
